Goal: Book appointment/travel/reservation

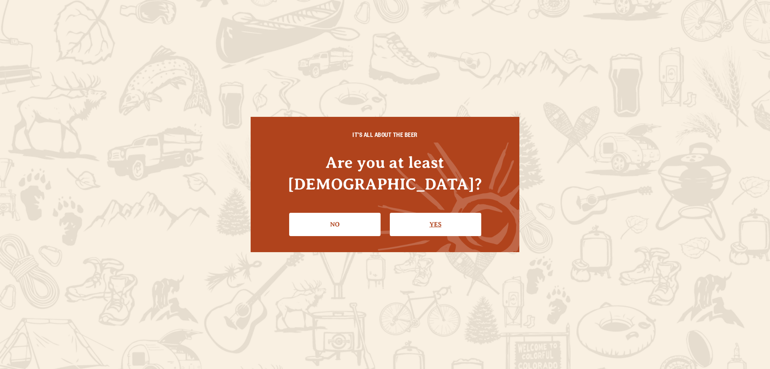
click at [441, 214] on link "Yes" at bounding box center [435, 224] width 91 height 23
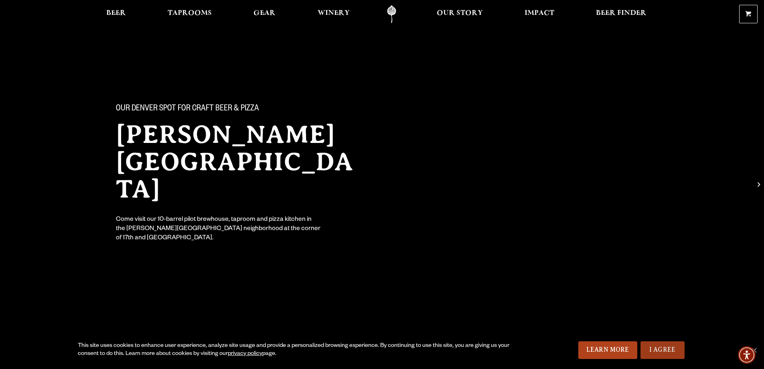
click at [656, 349] on link "I Agree" at bounding box center [662, 350] width 44 height 18
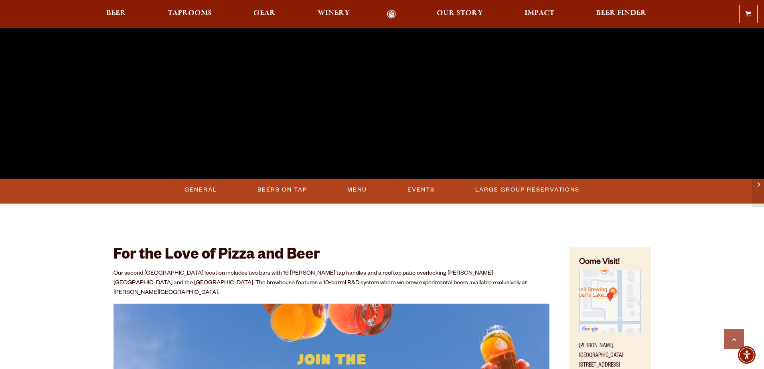
scroll to position [321, 0]
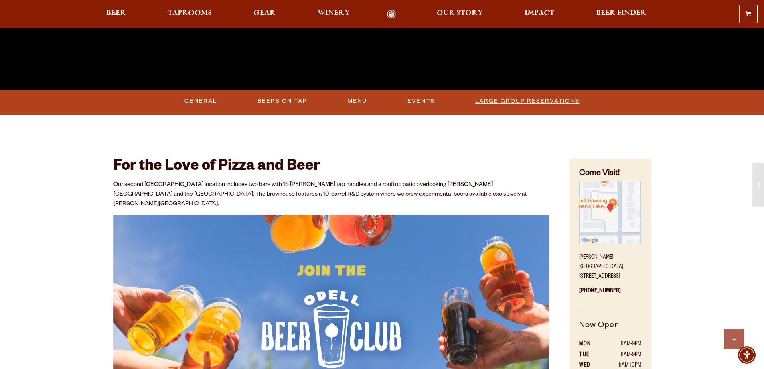
click at [514, 103] on link "Large Group Reservations" at bounding box center [527, 101] width 111 height 18
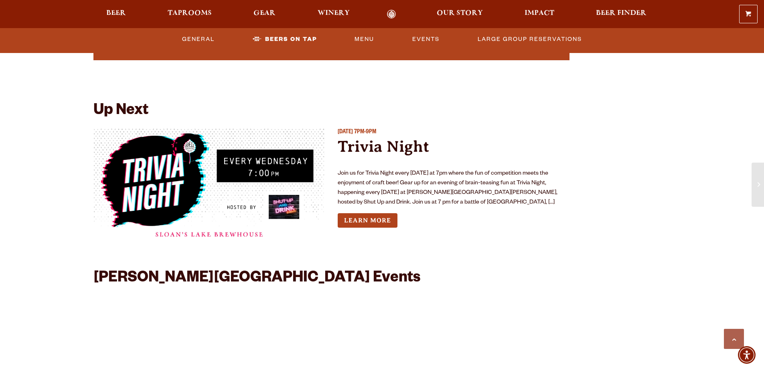
scroll to position [1845, 0]
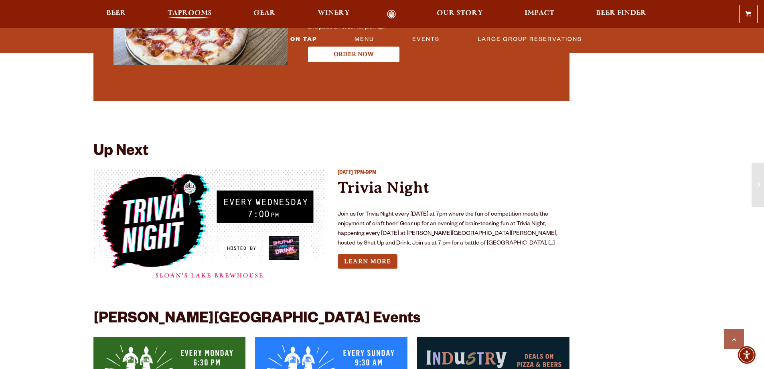
click at [186, 14] on span "Taprooms" at bounding box center [190, 13] width 44 height 6
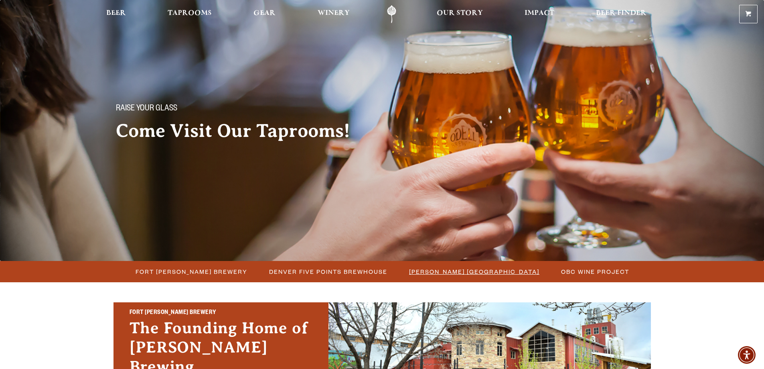
click at [479, 270] on span "[PERSON_NAME] [GEOGRAPHIC_DATA]" at bounding box center [474, 271] width 130 height 12
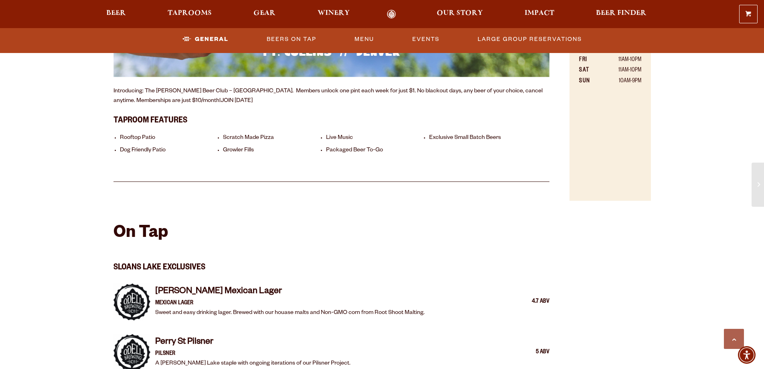
scroll to position [602, 0]
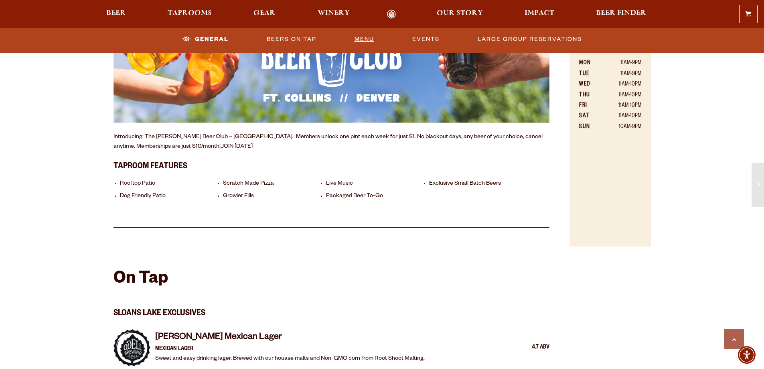
click at [359, 37] on link "Menu" at bounding box center [364, 39] width 26 height 18
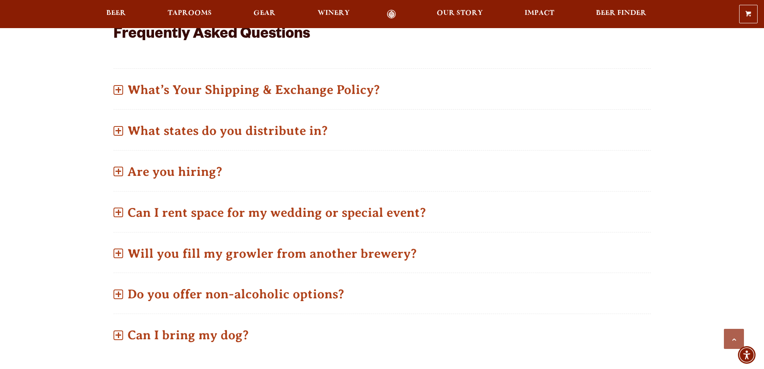
scroll to position [361, 0]
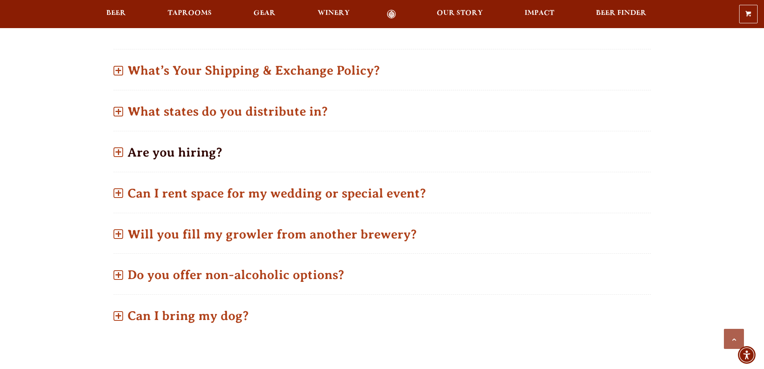
click at [136, 155] on p "Are you hiring?" at bounding box center [381, 152] width 537 height 28
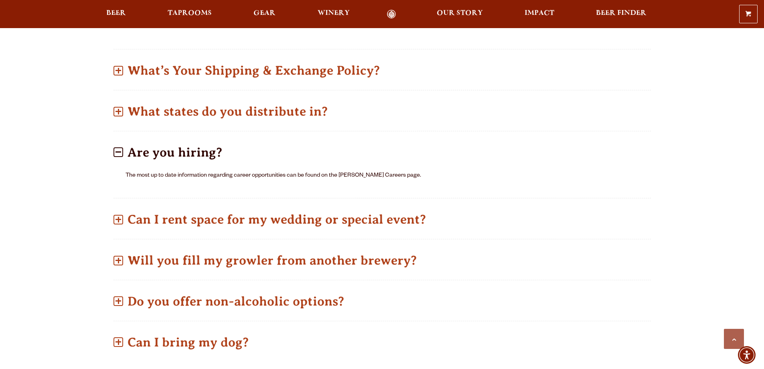
click at [116, 150] on span at bounding box center [118, 152] width 10 height 10
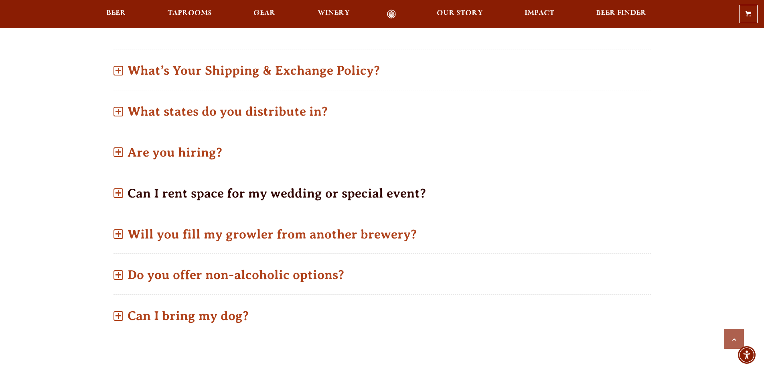
click at [330, 194] on p "Can I rent space for my wedding or special event?" at bounding box center [381, 193] width 537 height 28
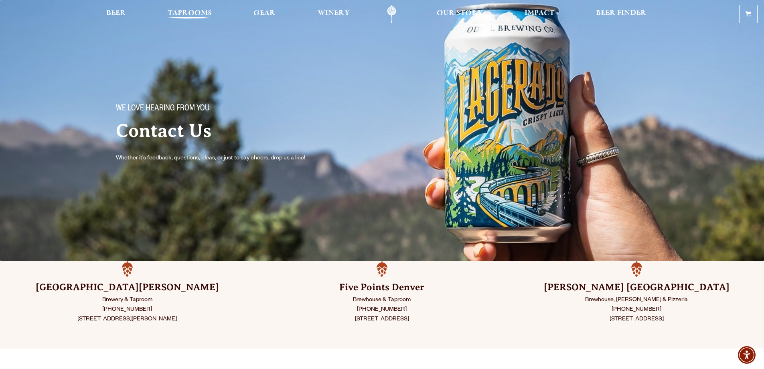
click at [192, 10] on span "Taprooms" at bounding box center [190, 13] width 44 height 6
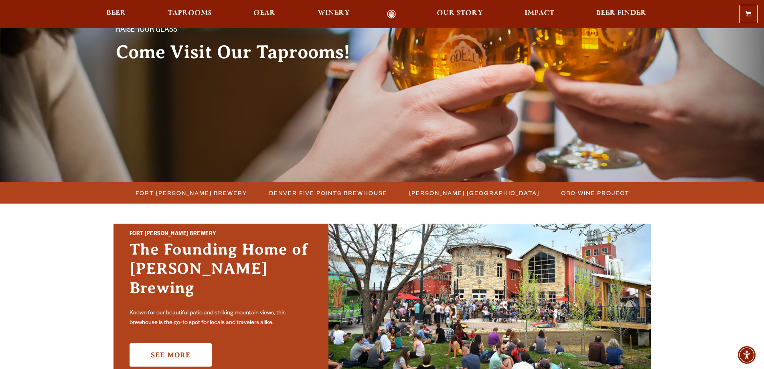
scroll to position [80, 0]
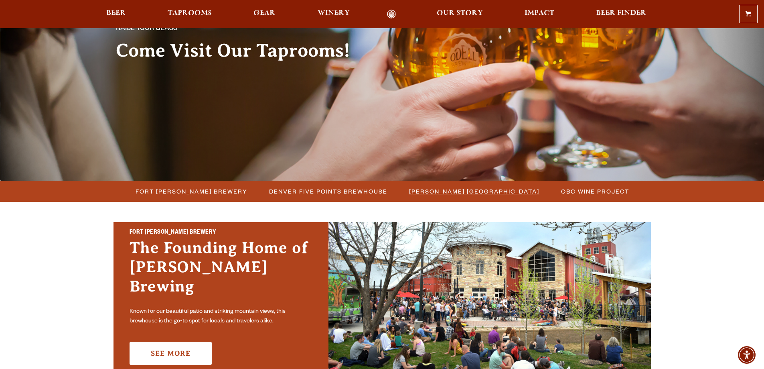
click at [417, 194] on span "[PERSON_NAME] [GEOGRAPHIC_DATA]" at bounding box center [474, 191] width 130 height 12
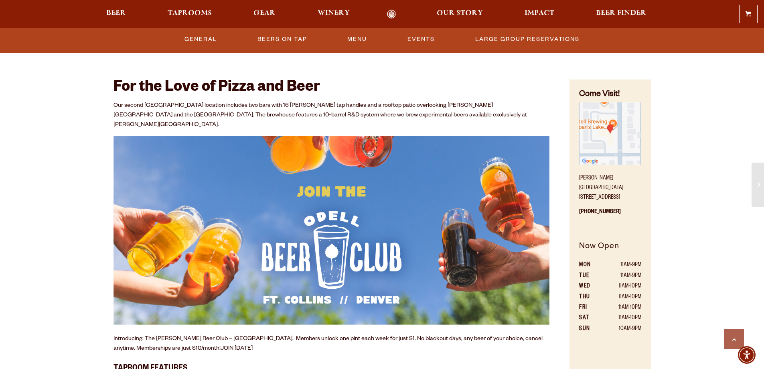
scroll to position [361, 0]
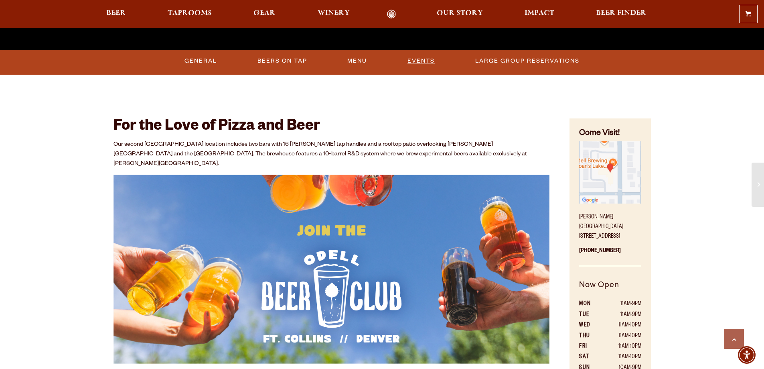
click at [414, 58] on link "Events" at bounding box center [421, 61] width 34 height 18
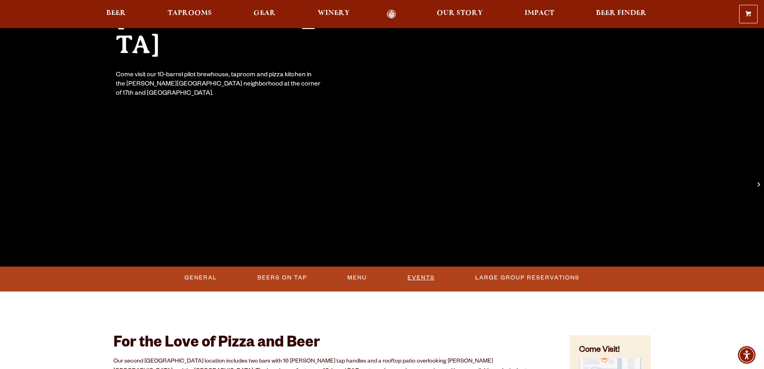
scroll to position [144, 0]
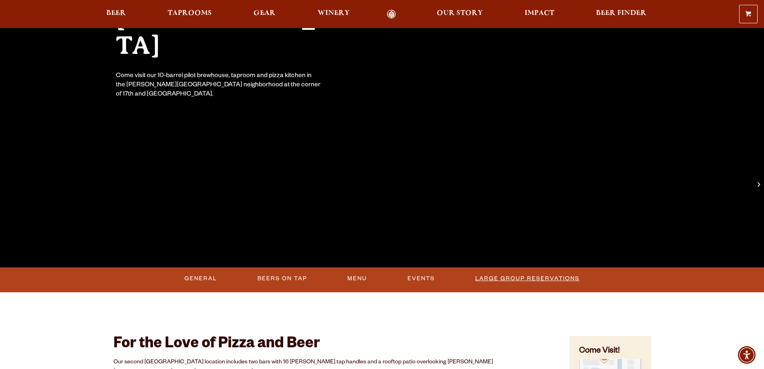
click at [498, 279] on link "Large Group Reservations" at bounding box center [527, 278] width 111 height 18
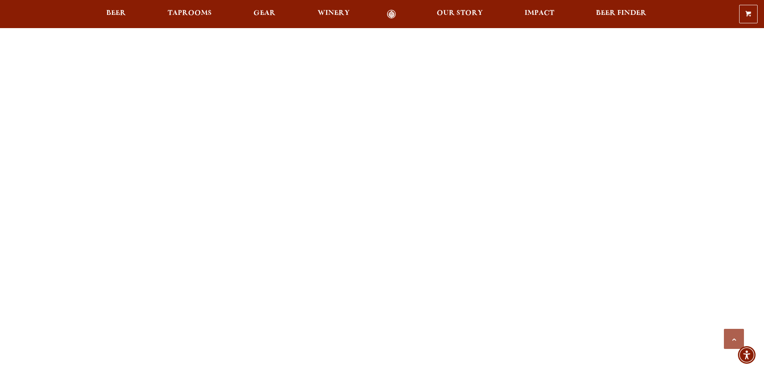
scroll to position [882, 0]
click at [406, 227] on div "Previous Next 1 2 3 Loading… We are able to accommodate groups of 20-50 people …" at bounding box center [381, 130] width 537 height 1375
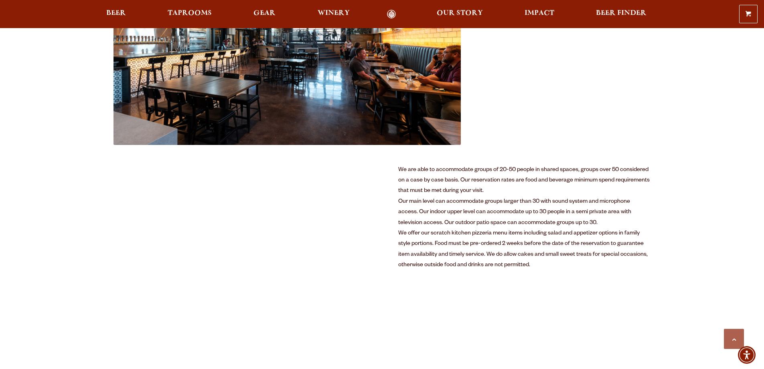
scroll to position [361, 0]
